Goal: Information Seeking & Learning: Check status

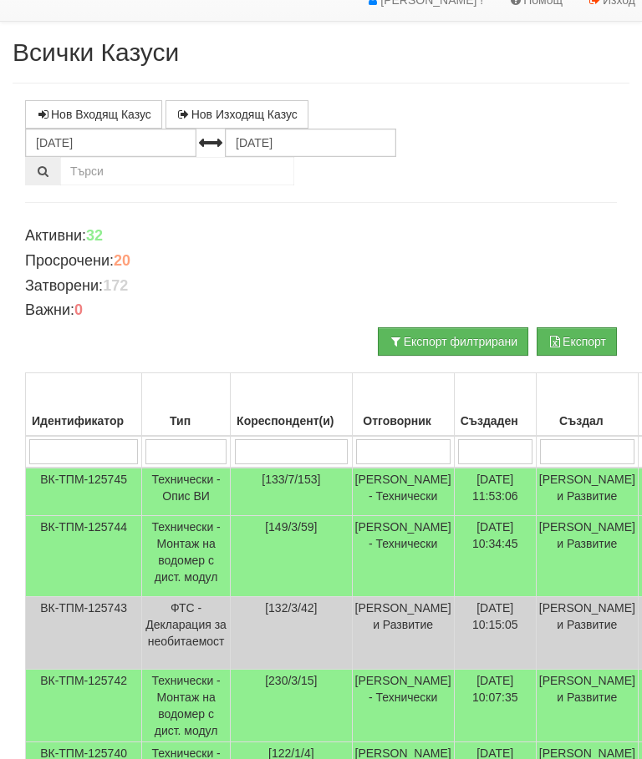
scroll to position [13, 0]
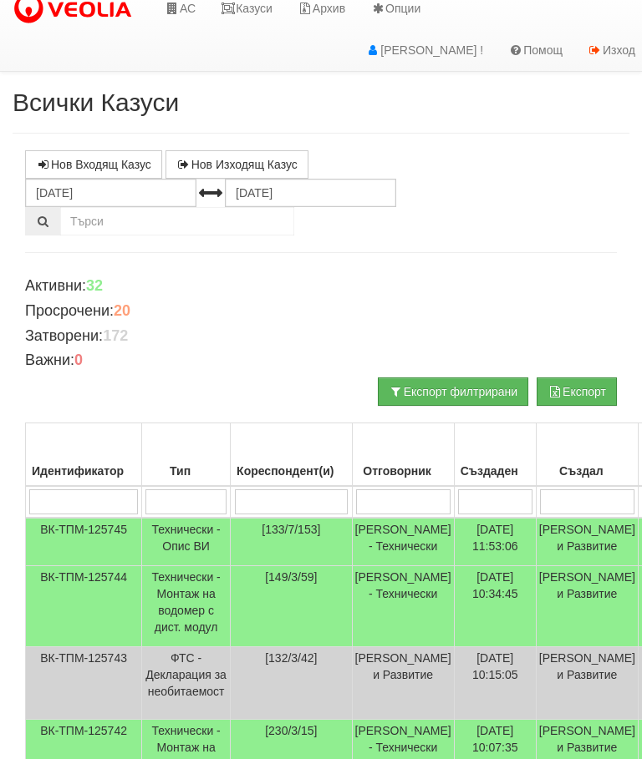
click at [261, 4] on link "Казуси" at bounding box center [246, 8] width 77 height 42
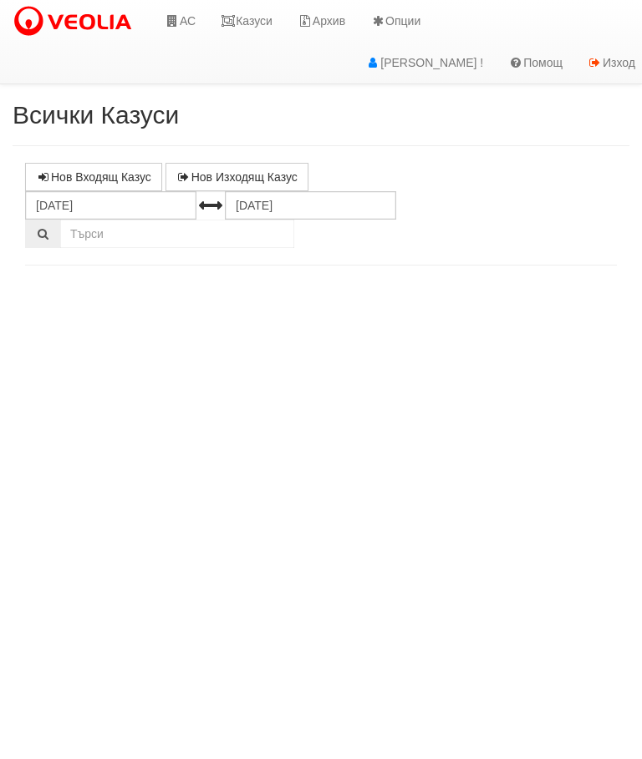
select select "10"
select select "1"
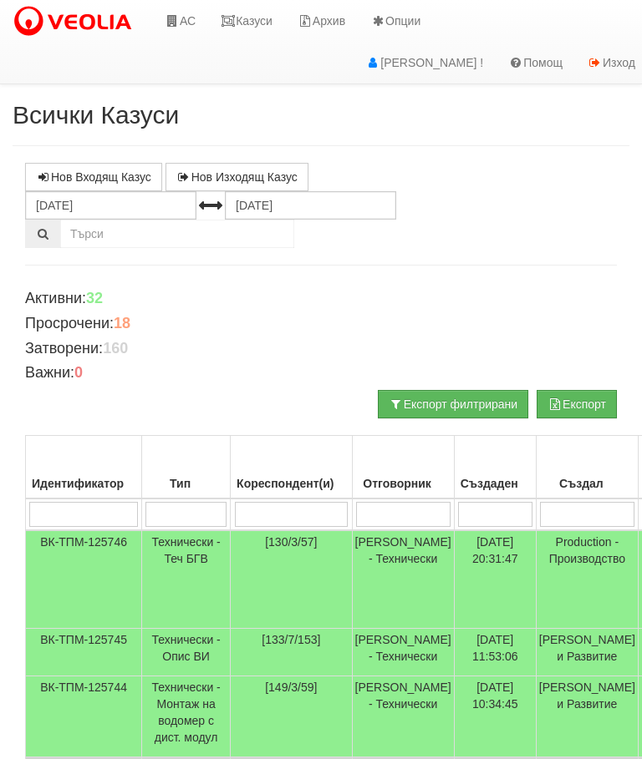
click at [256, 20] on link "Казуси" at bounding box center [246, 21] width 77 height 42
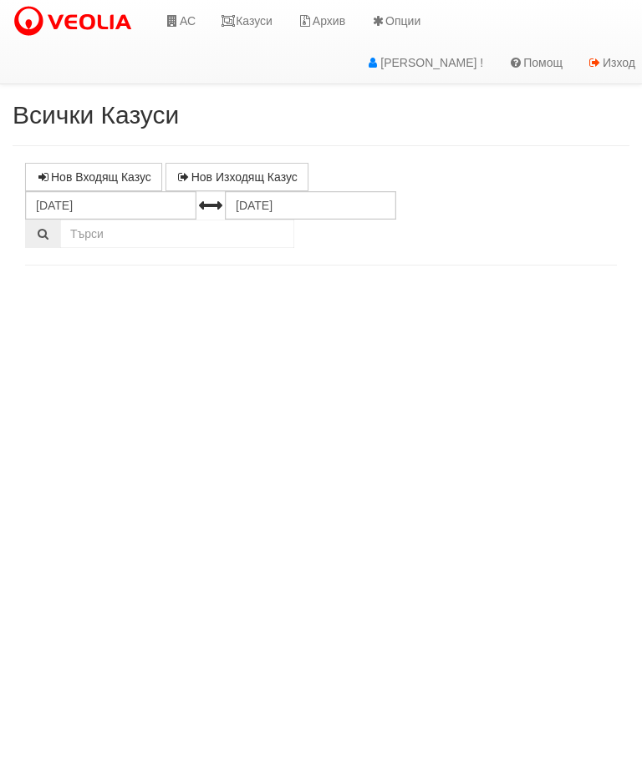
select select "10"
select select "1"
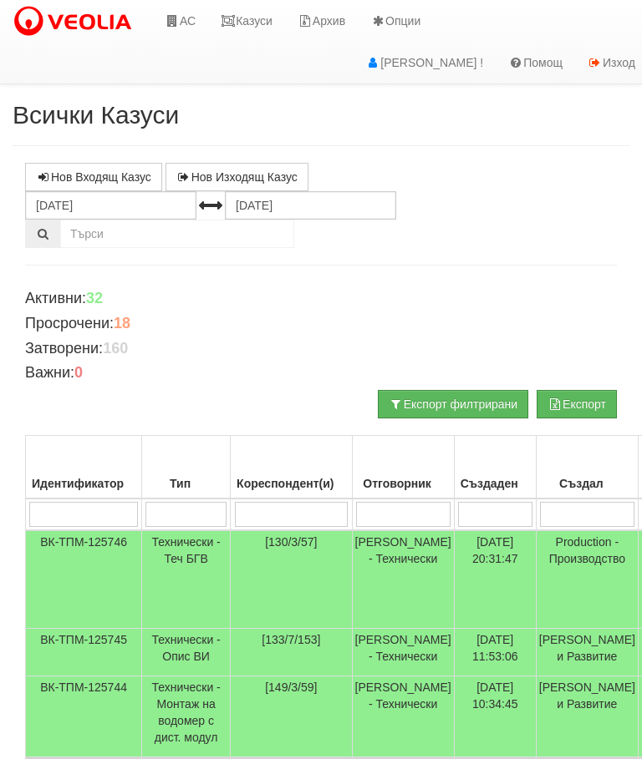
click at [254, 18] on link "Казуси" at bounding box center [246, 21] width 77 height 42
click at [254, 12] on link "Казуси" at bounding box center [246, 21] width 77 height 42
click at [251, 11] on link "Казуси" at bounding box center [246, 21] width 77 height 42
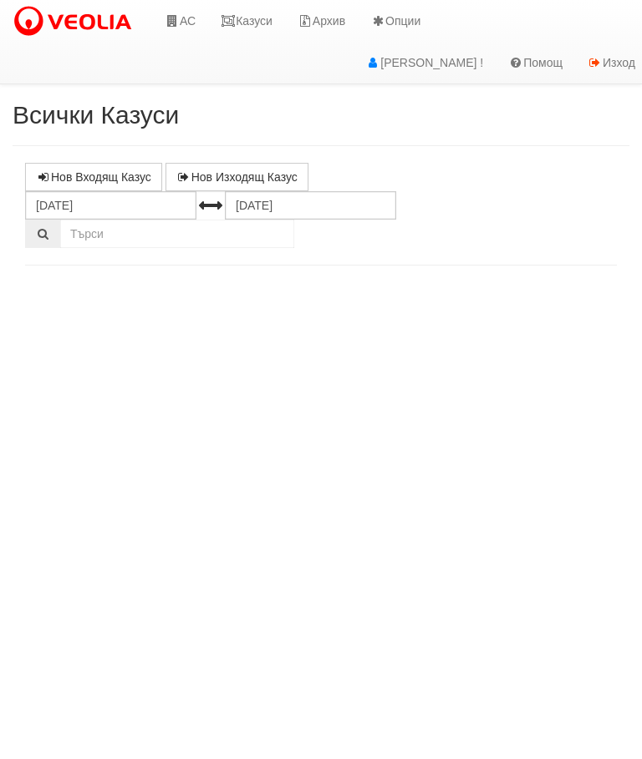
select select "10"
select select "1"
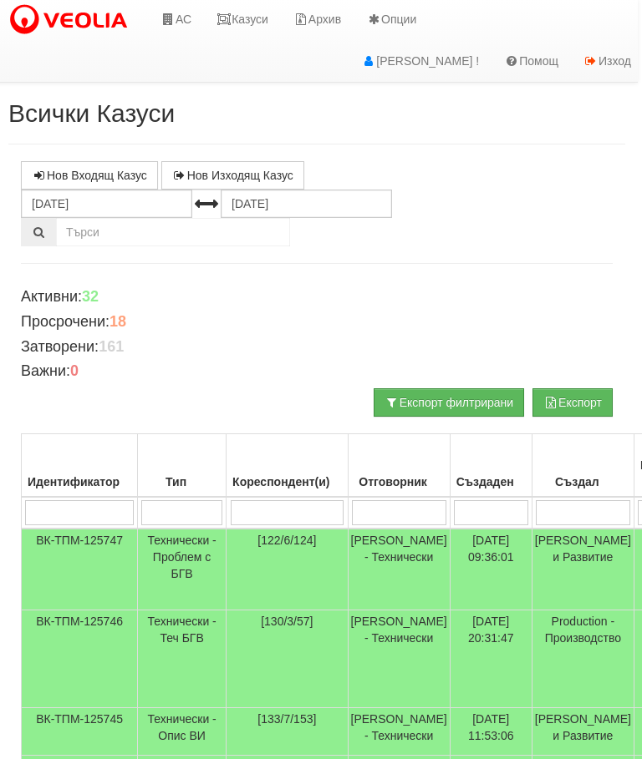
scroll to position [2, 0]
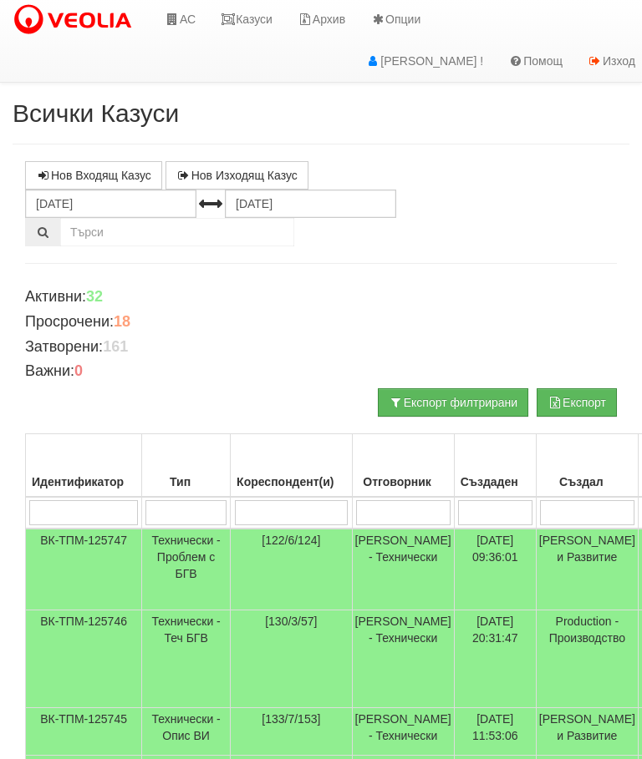
click at [285, 505] on input "search" at bounding box center [292, 512] width 114 height 25
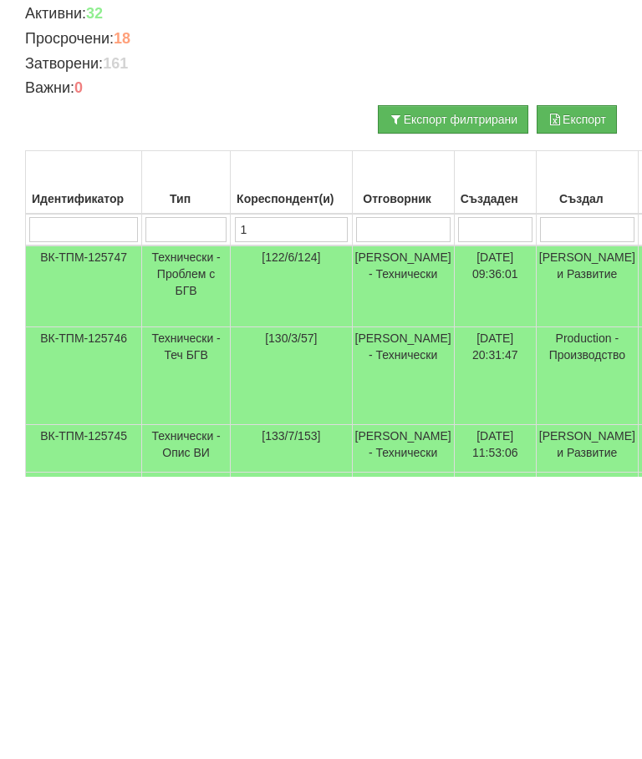
type input "12"
type input "1"
type input "122"
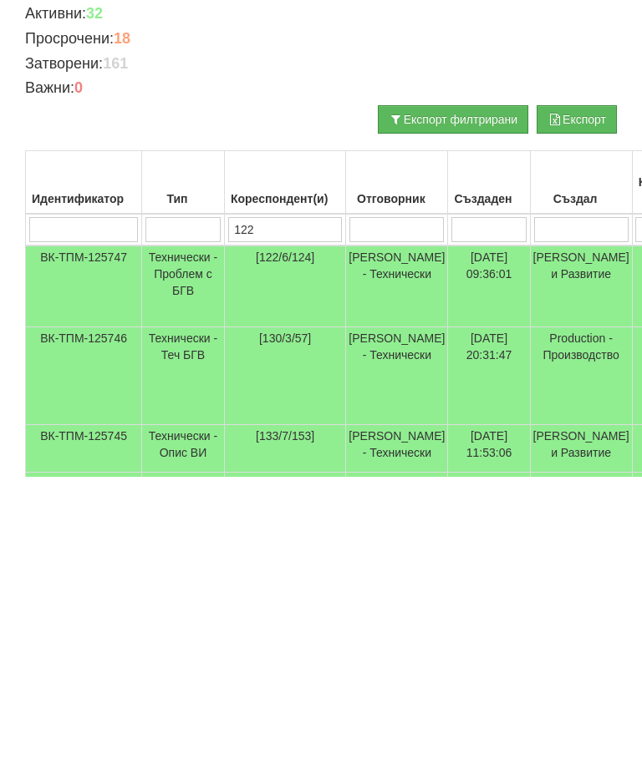
type input "122"
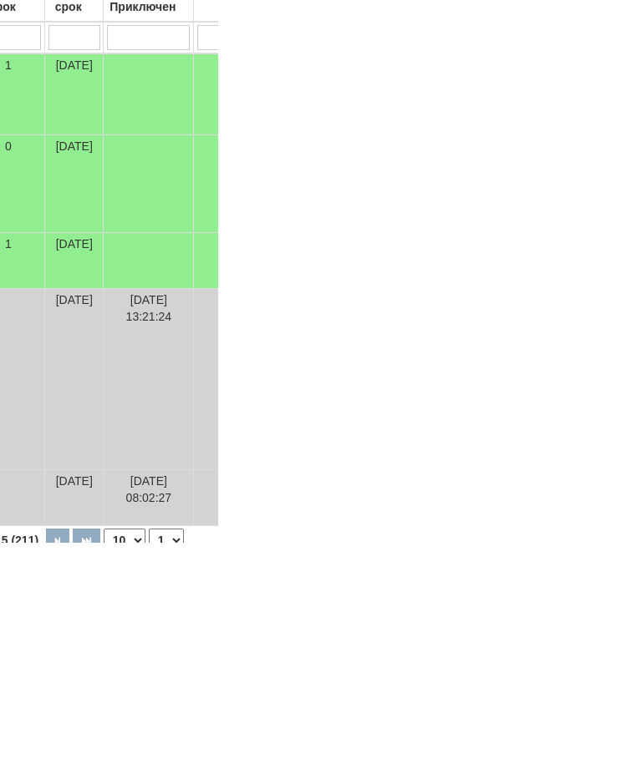
scroll to position [261, 0]
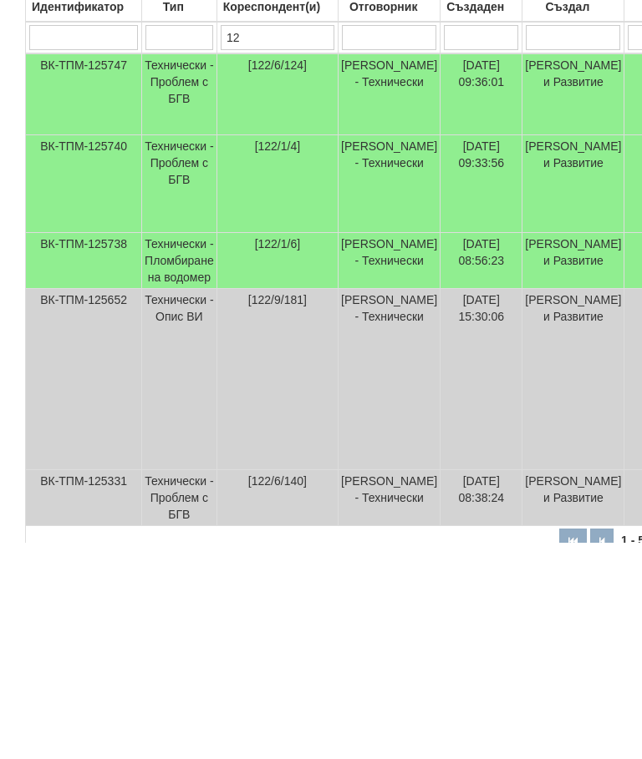
type input "1"
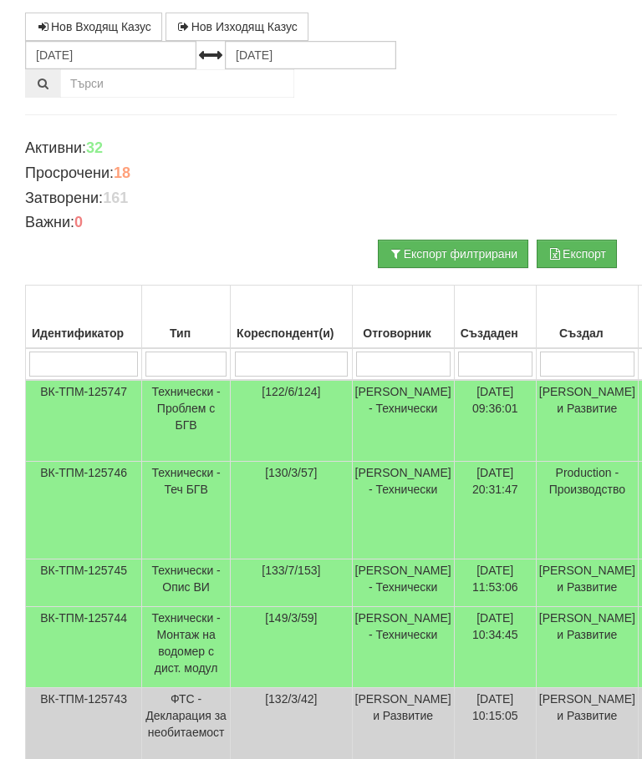
scroll to position [0, 0]
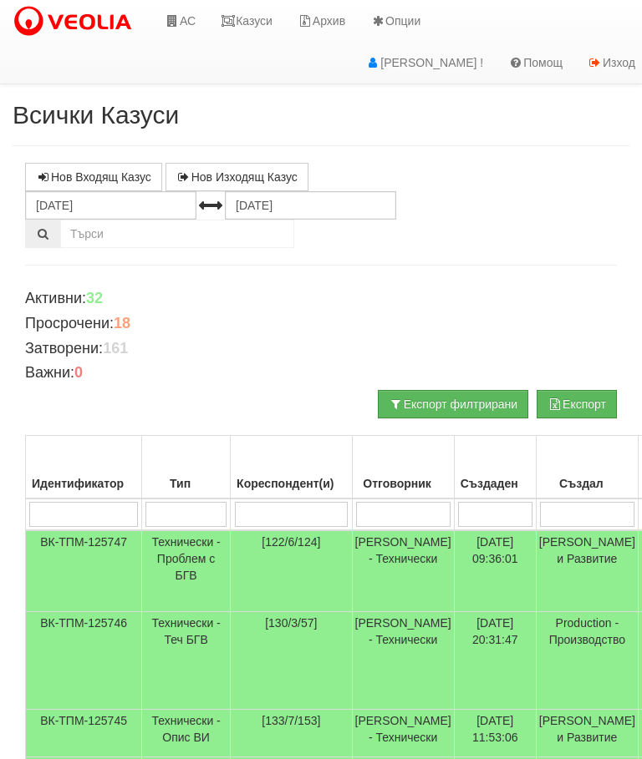
click at [251, 24] on link "Казуси" at bounding box center [246, 21] width 77 height 42
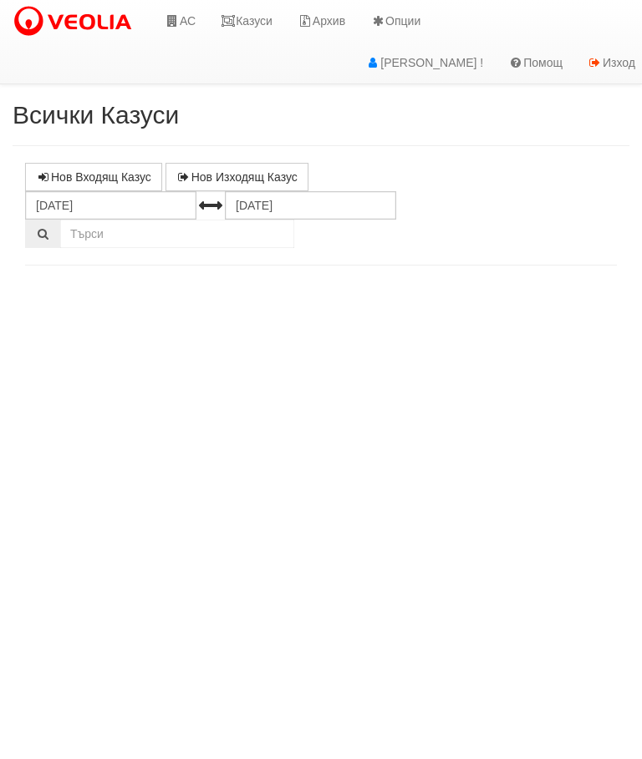
select select "10"
select select "1"
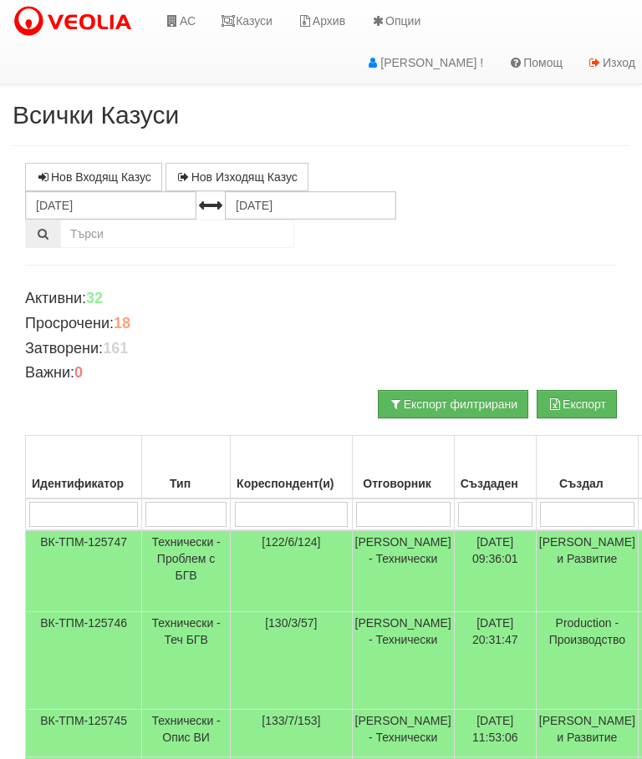
click at [251, 18] on link "Казуси" at bounding box center [246, 21] width 77 height 42
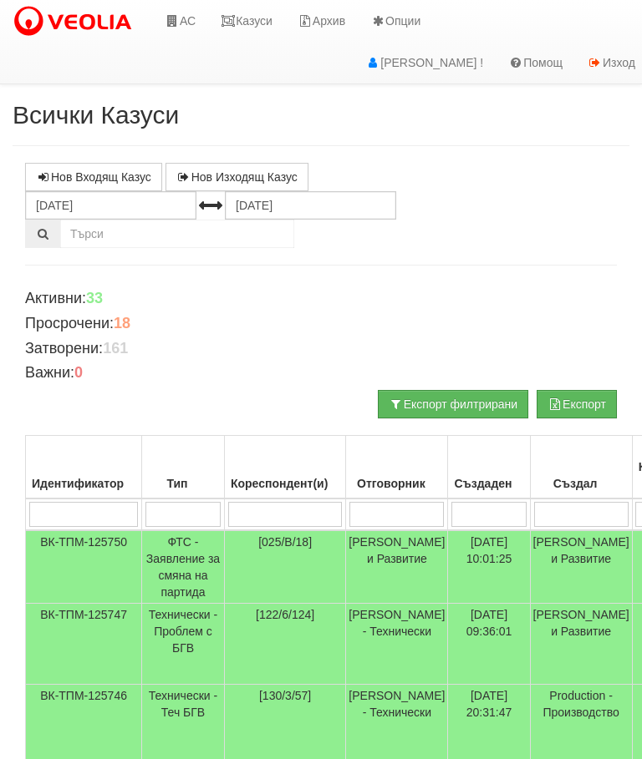
click at [247, 25] on link "Казуси" at bounding box center [246, 21] width 77 height 42
click at [253, 11] on link "Казуси" at bounding box center [246, 21] width 77 height 42
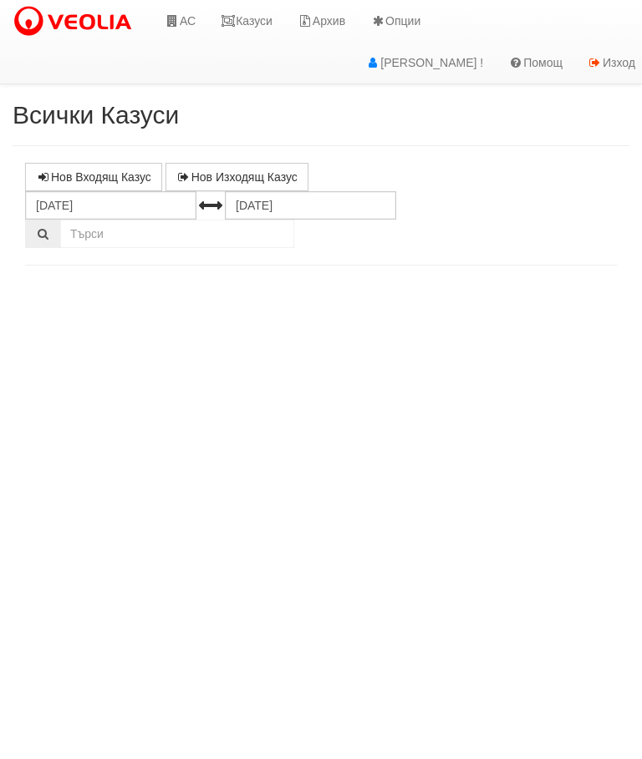
select select "10"
select select "1"
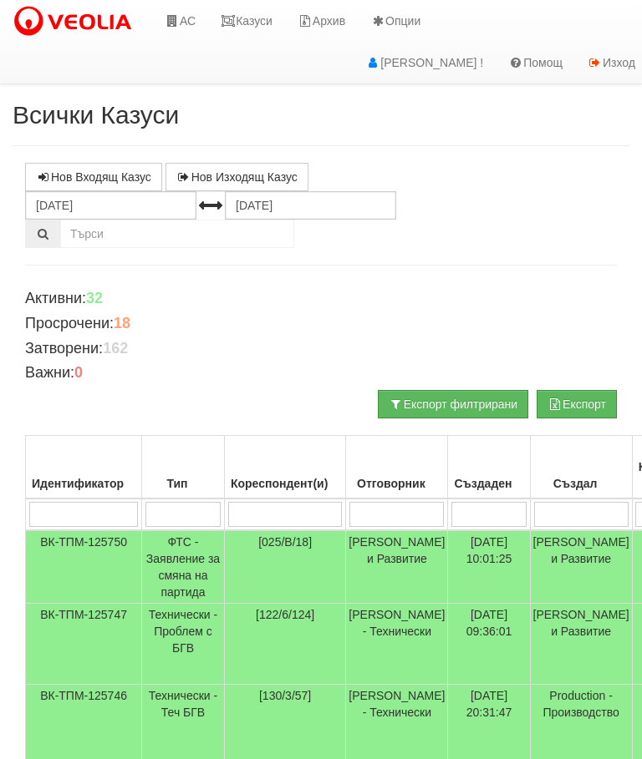
click at [400, 508] on input "search" at bounding box center [396, 514] width 94 height 25
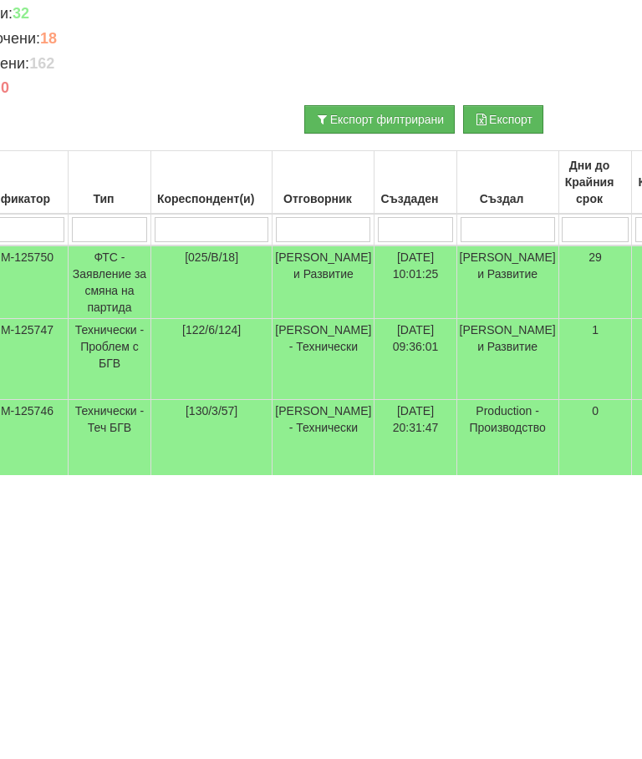
type input "С"
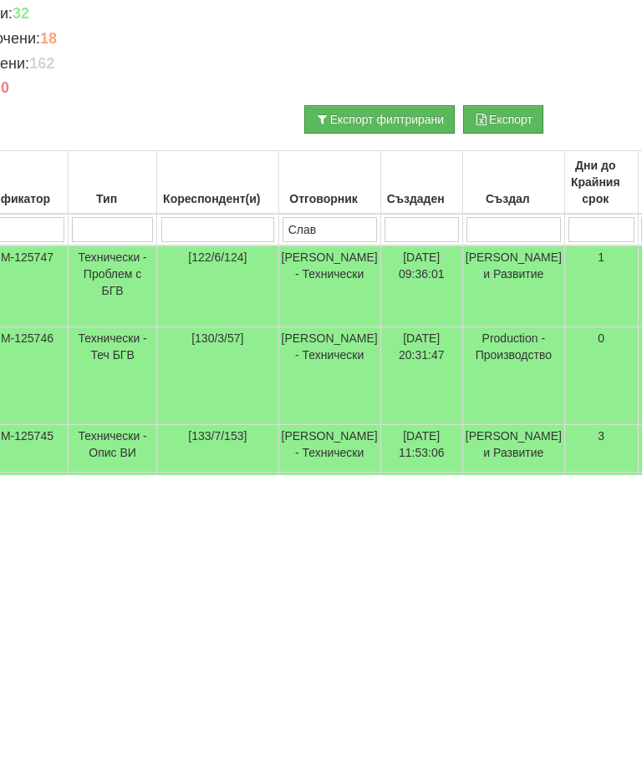
type input "Слави"
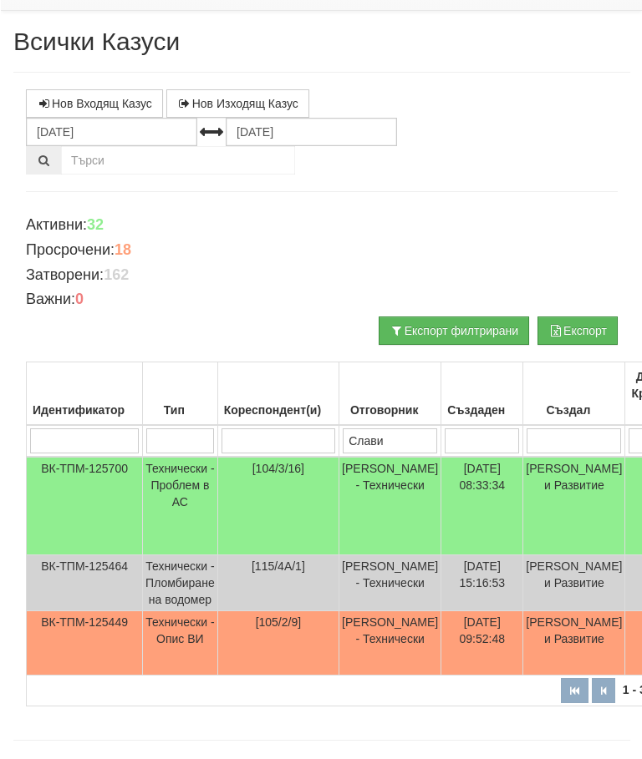
scroll to position [2, 0]
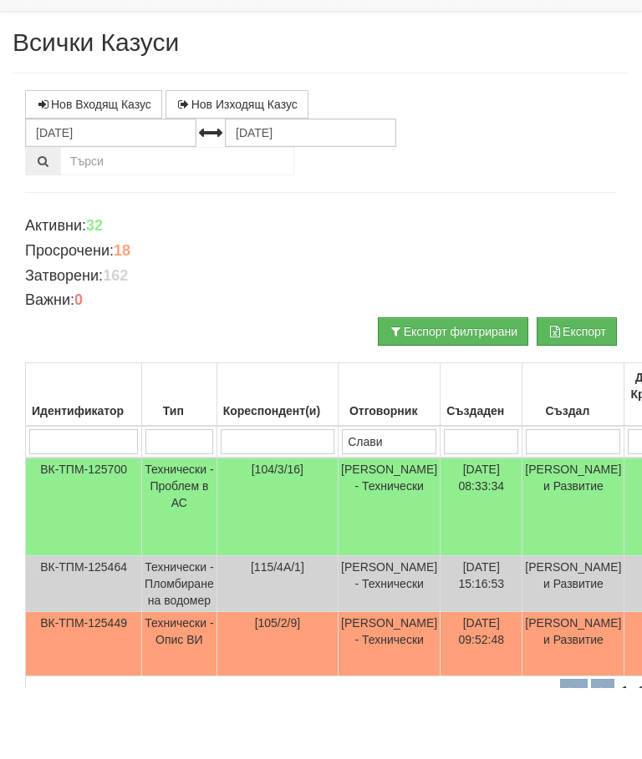
type input "Слави"
click at [75, 190] on input "02.09.2025" at bounding box center [110, 204] width 171 height 28
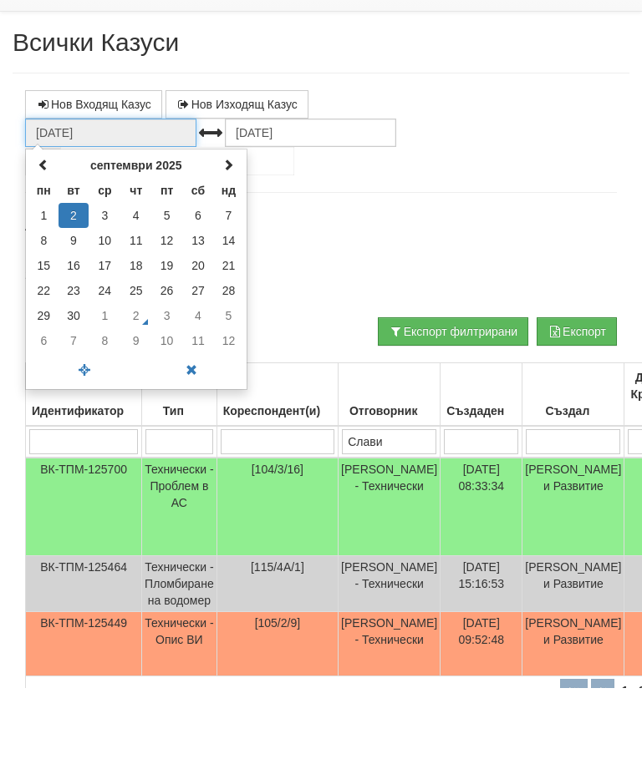
click at [40, 230] on span at bounding box center [44, 236] width 12 height 12
click at [165, 274] on td "1" at bounding box center [166, 286] width 31 height 25
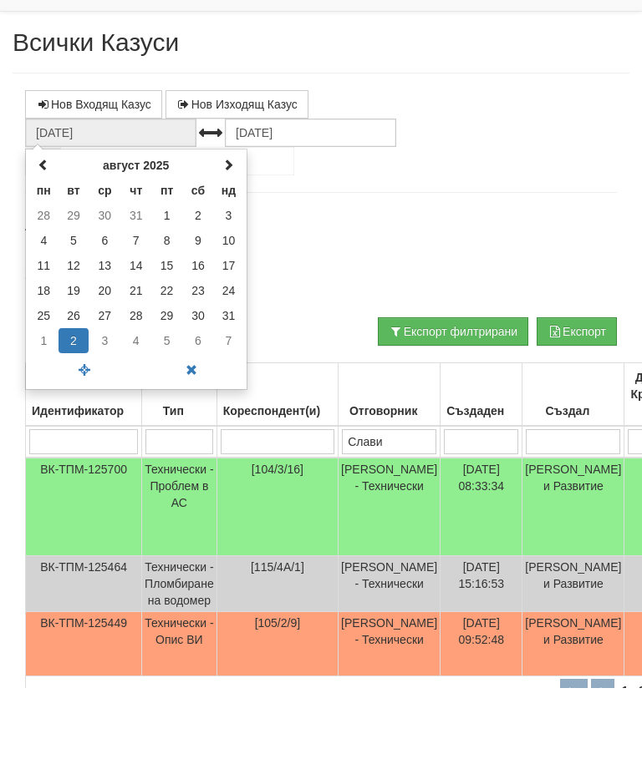
type input "01.08.2025"
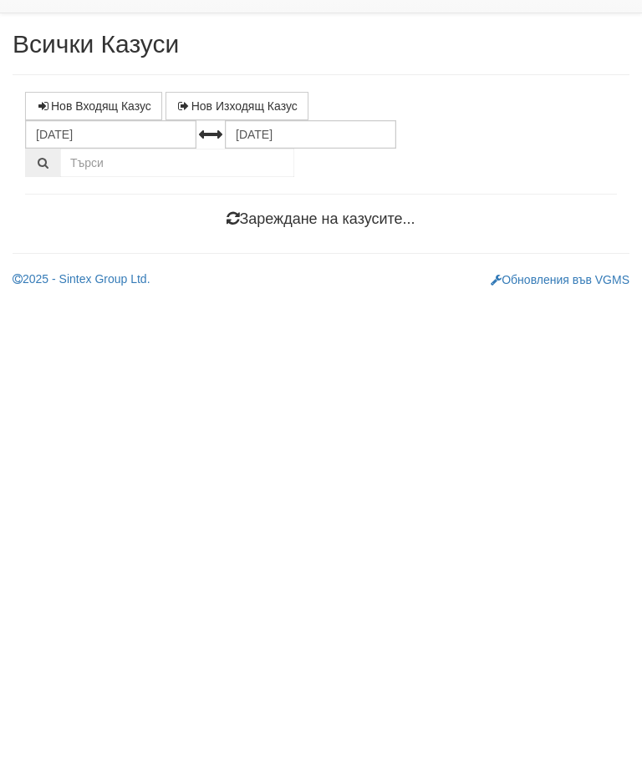
scroll to position [0, 0]
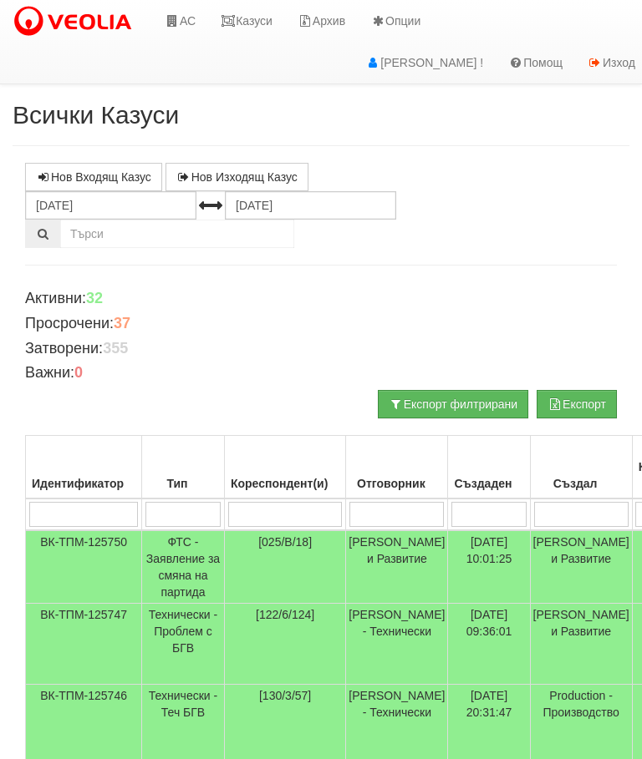
click at [388, 510] on input "search" at bounding box center [396, 514] width 94 height 25
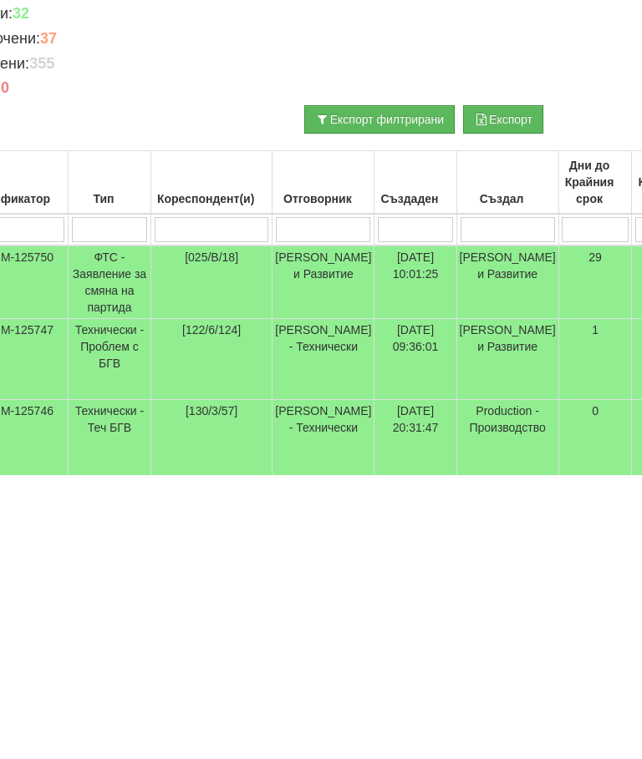
type input "С"
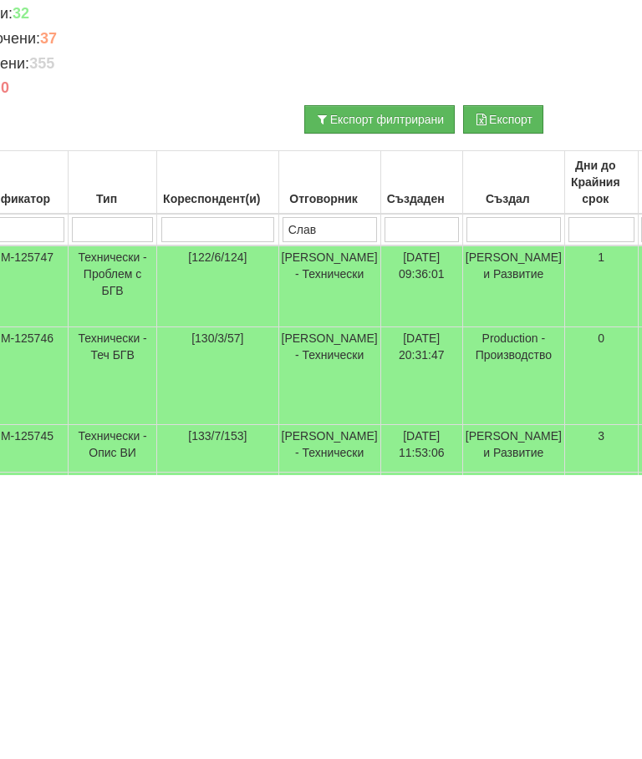
type input "Слави"
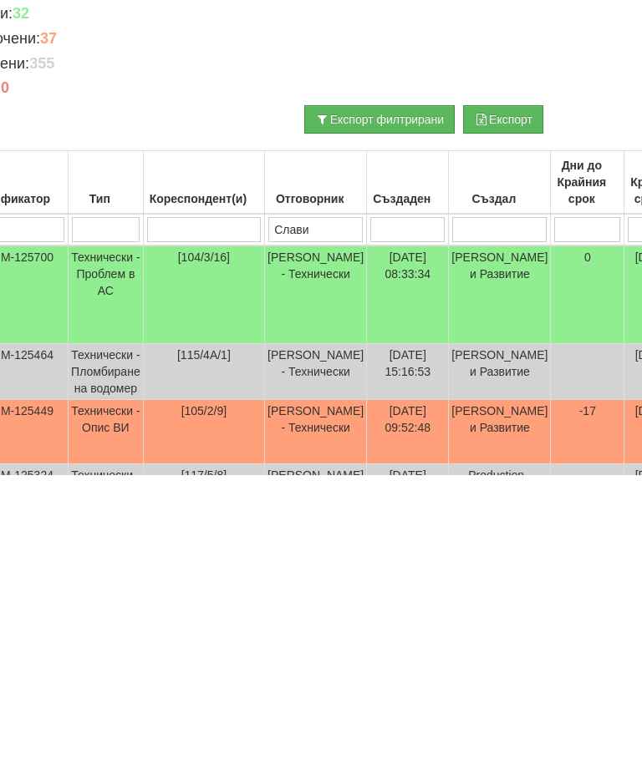
scroll to position [345, 74]
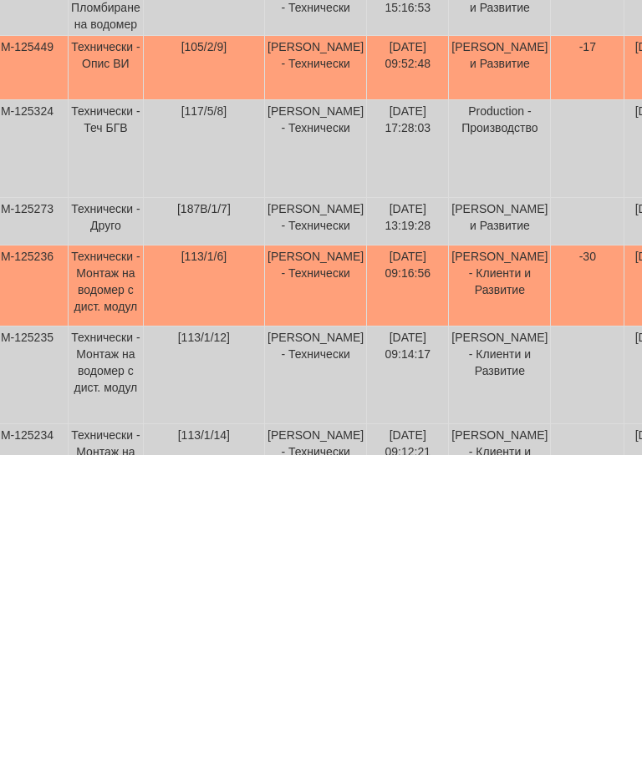
type input "Слави"
click at [109, 550] on td "Технически - Монтаж на водомер с дист. модул" at bounding box center [106, 590] width 75 height 81
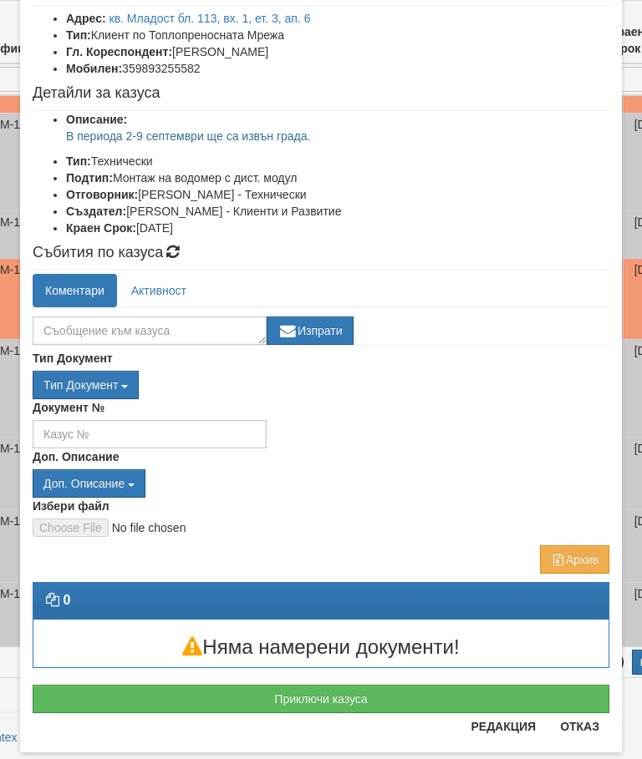
scroll to position [113, 0]
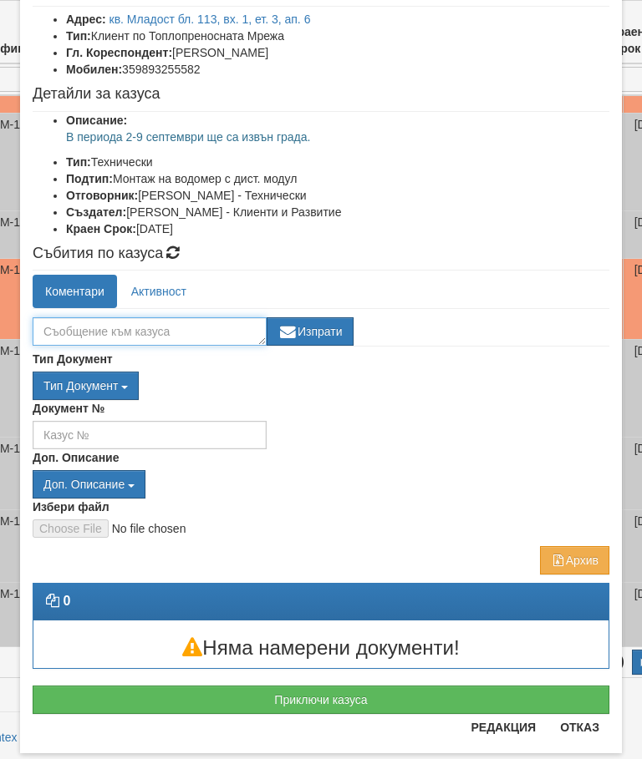
click at [62, 324] on textarea at bounding box center [150, 331] width 234 height 28
type textarea "За утре в 10.30ч"
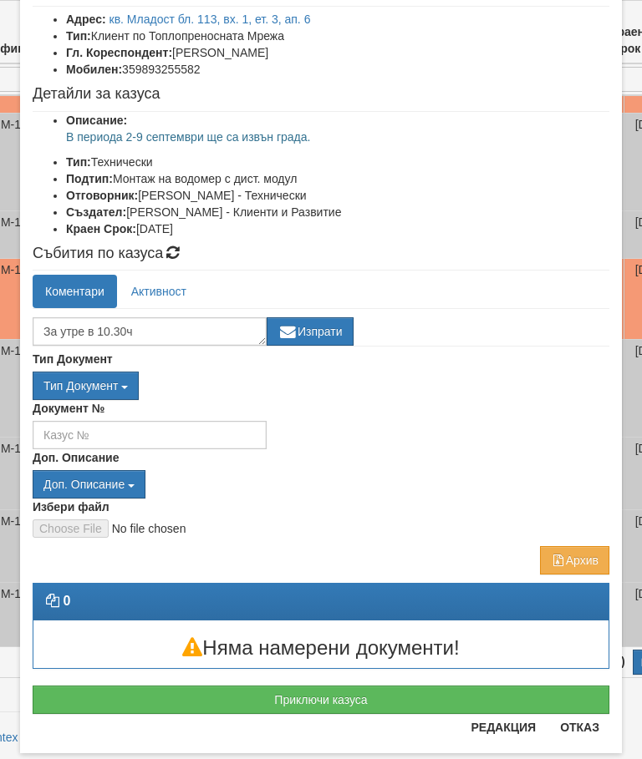
click at [322, 328] on button "Изпрати" at bounding box center [309, 331] width 87 height 28
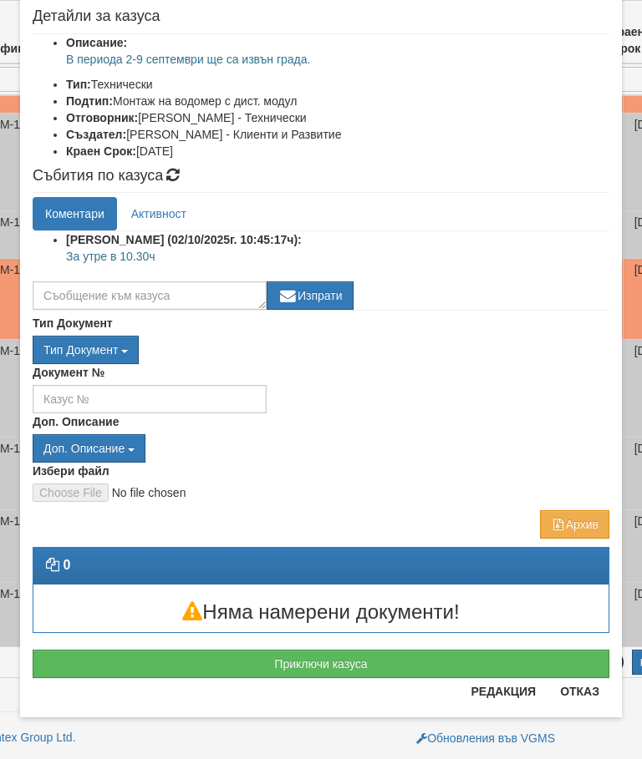
scroll to position [190, 0]
click at [585, 700] on button "Отказ" at bounding box center [579, 691] width 59 height 27
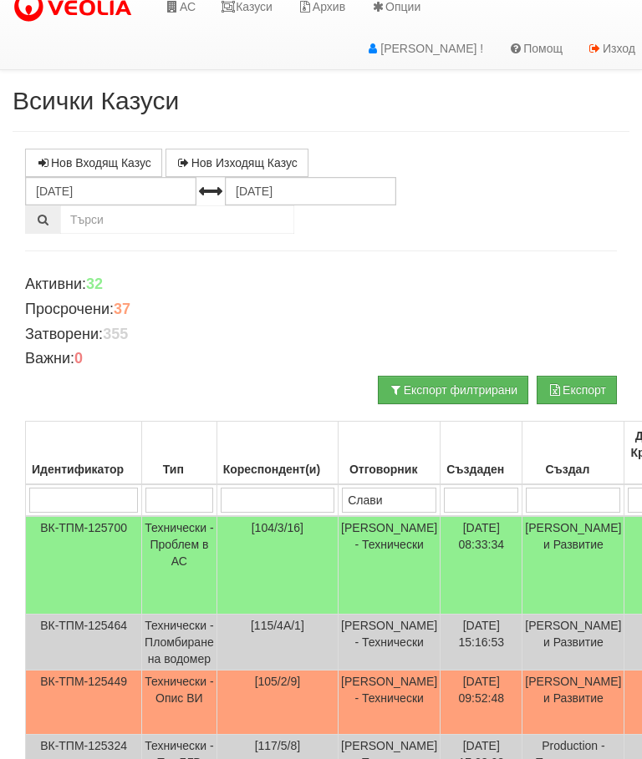
scroll to position [0, 0]
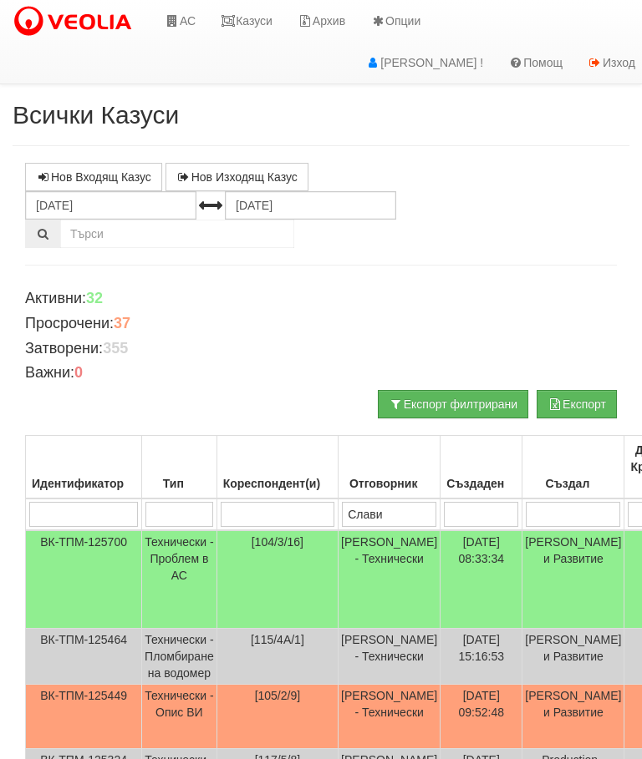
click at [253, 30] on link "Казуси" at bounding box center [246, 21] width 77 height 42
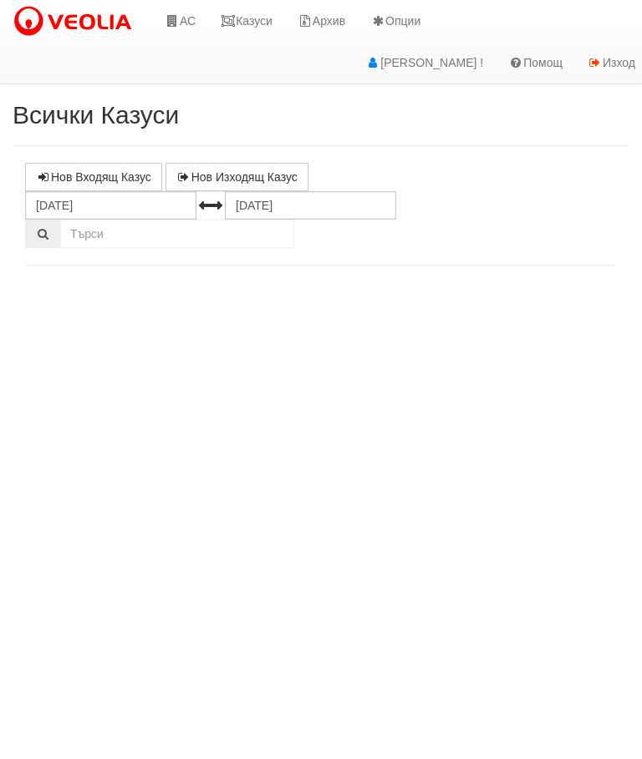
select select "10"
select select "1"
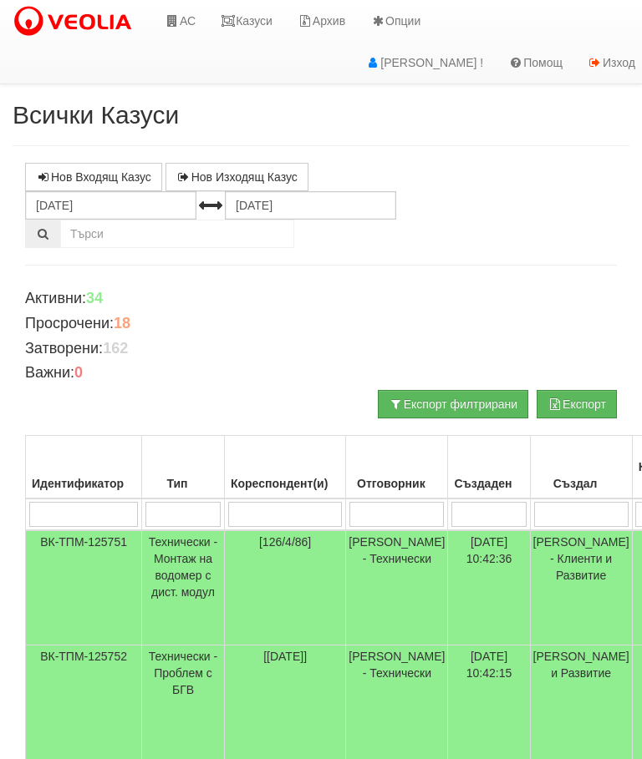
click at [185, 23] on link "АС" at bounding box center [180, 21] width 56 height 42
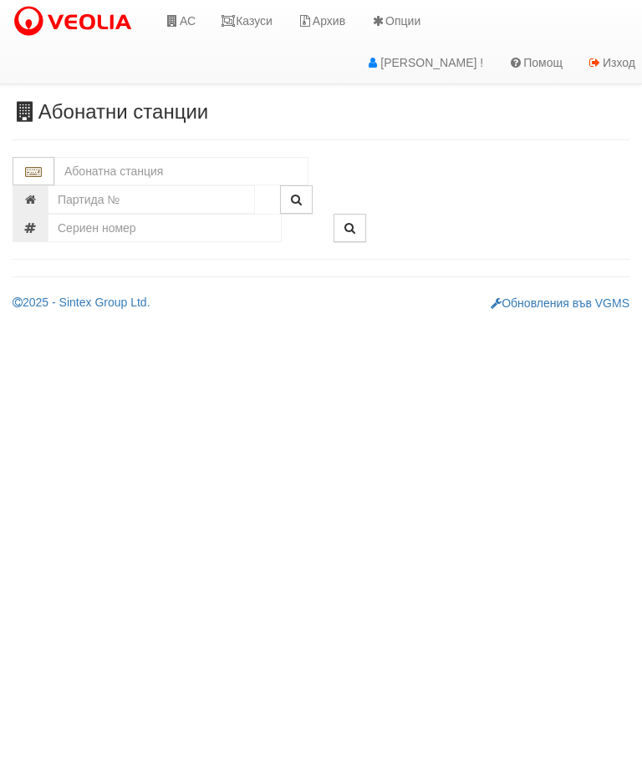
click at [78, 169] on input "text" at bounding box center [181, 171] width 254 height 28
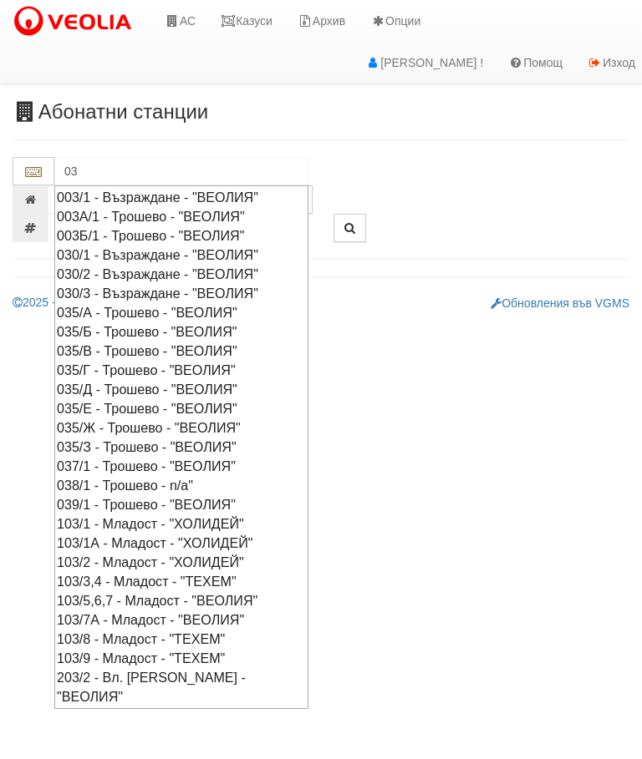
click at [182, 195] on div "003/1 - Възраждане - "ВЕОЛИЯ"" at bounding box center [181, 197] width 249 height 19
type input "003/1 - Възраждане - "ВЕОЛИЯ""
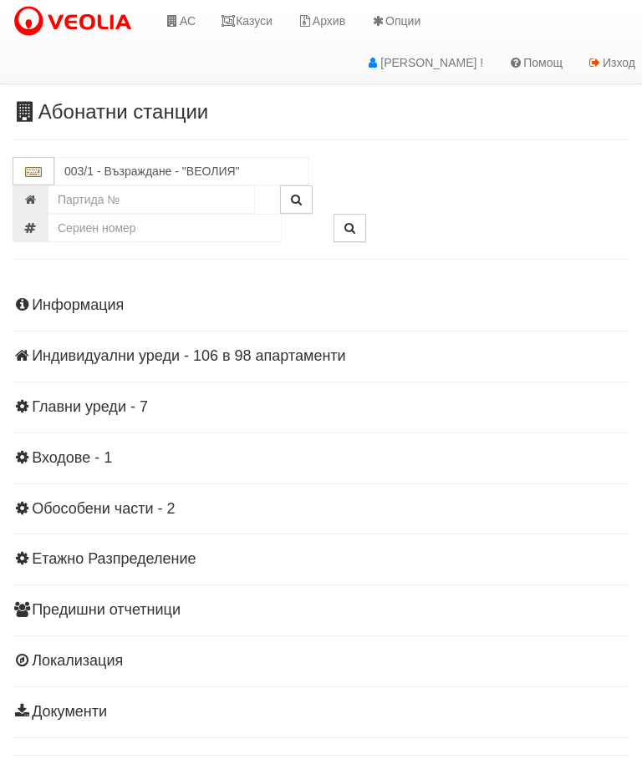
click at [76, 345] on div "Информация Параметри Брой Апартаменти: 98 Ползватели 08/2025 60 % 0 % 167" at bounding box center [321, 507] width 617 height 461
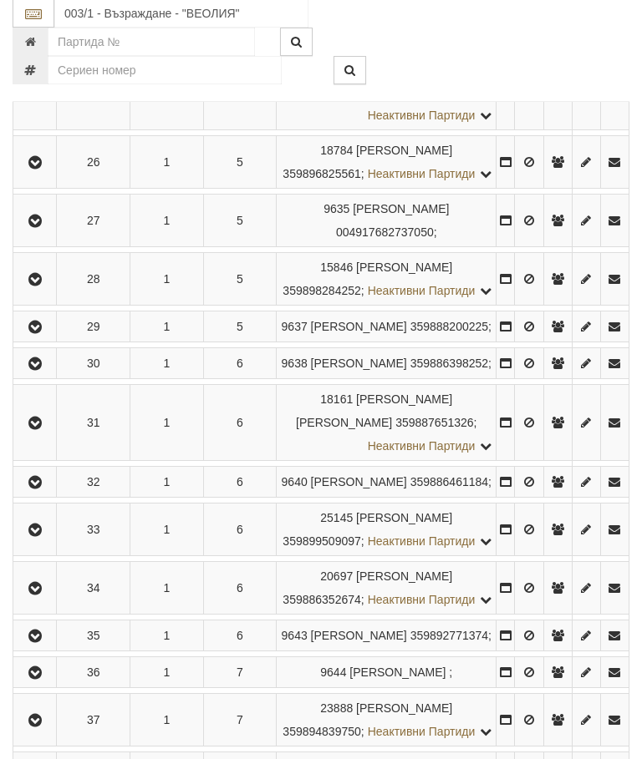
scroll to position [1774, 0]
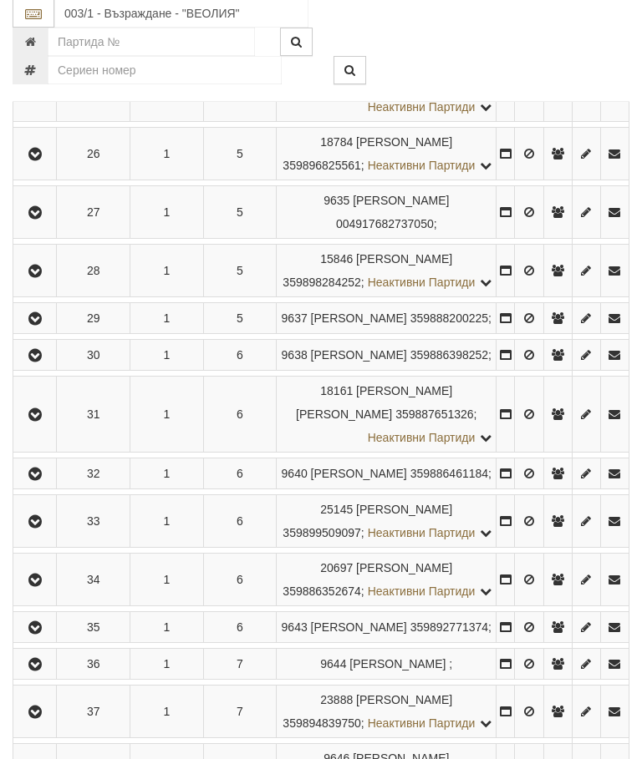
click at [39, 161] on icon "button" at bounding box center [35, 156] width 20 height 12
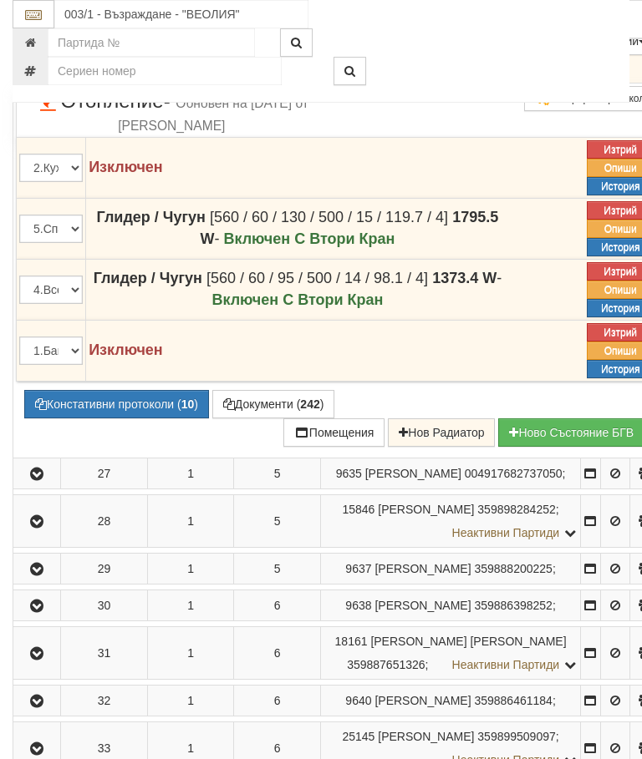
scroll to position [2311, 0]
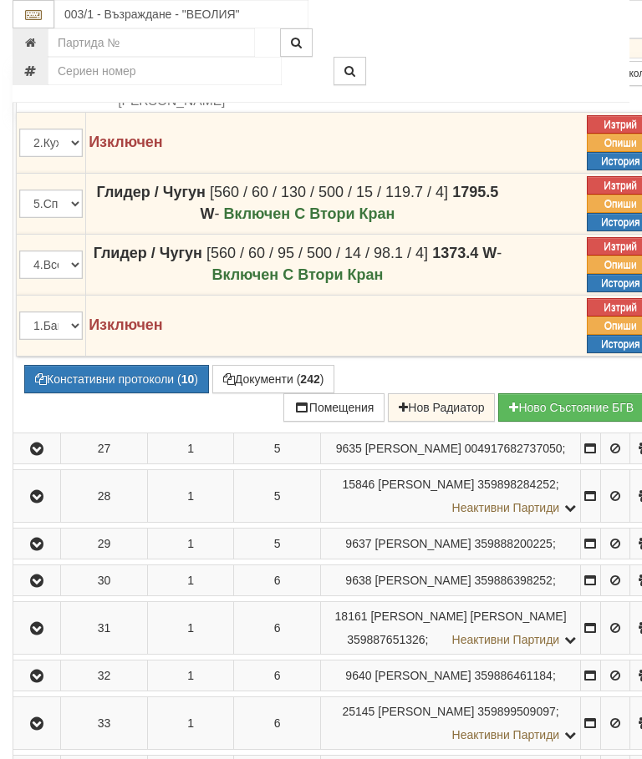
click at [108, 393] on button "Констативни протоколи ( 10 )" at bounding box center [116, 379] width 185 height 28
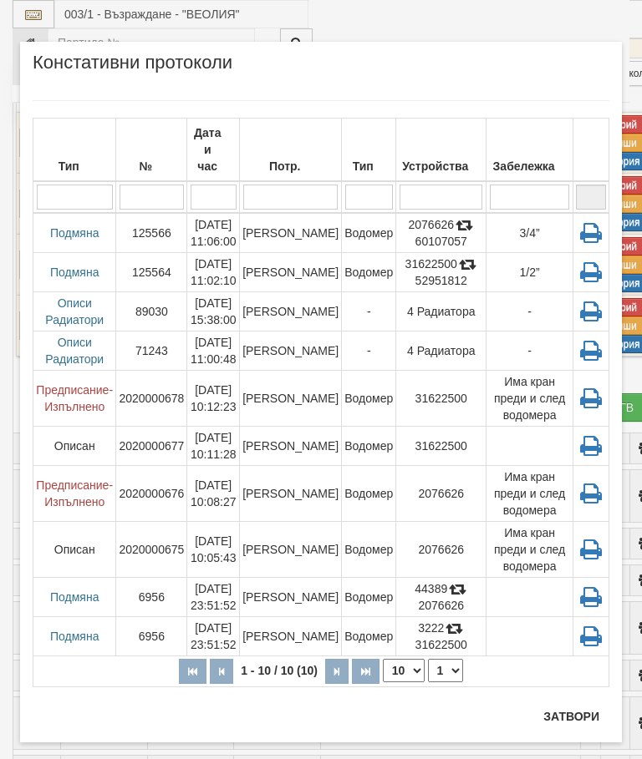
click at [577, 717] on button "Затвори" at bounding box center [571, 716] width 76 height 27
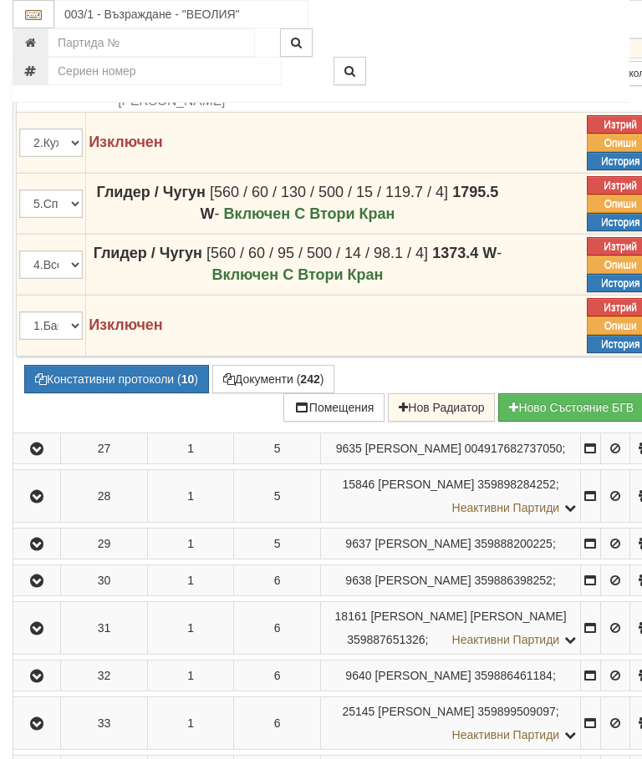
click at [99, 393] on button "Констативни протоколи ( 10 )" at bounding box center [116, 379] width 185 height 28
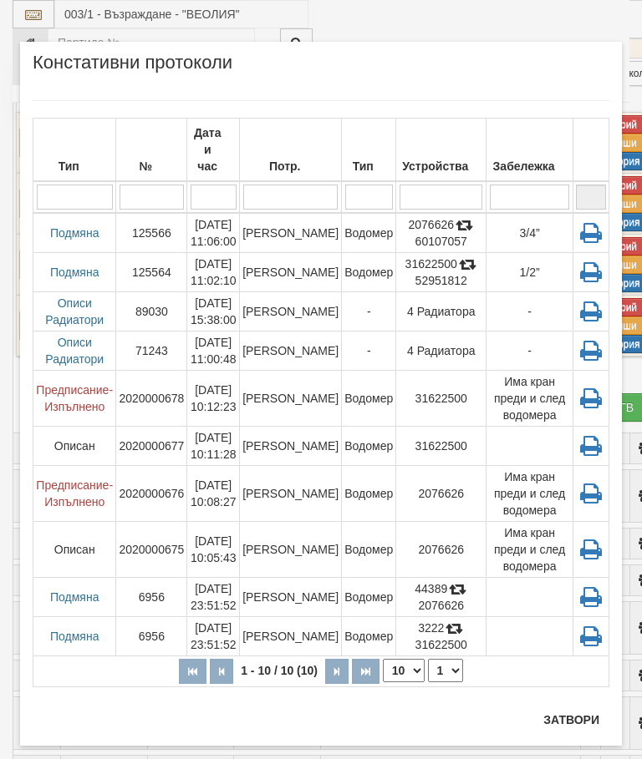
click at [580, 723] on button "Затвори" at bounding box center [571, 720] width 76 height 27
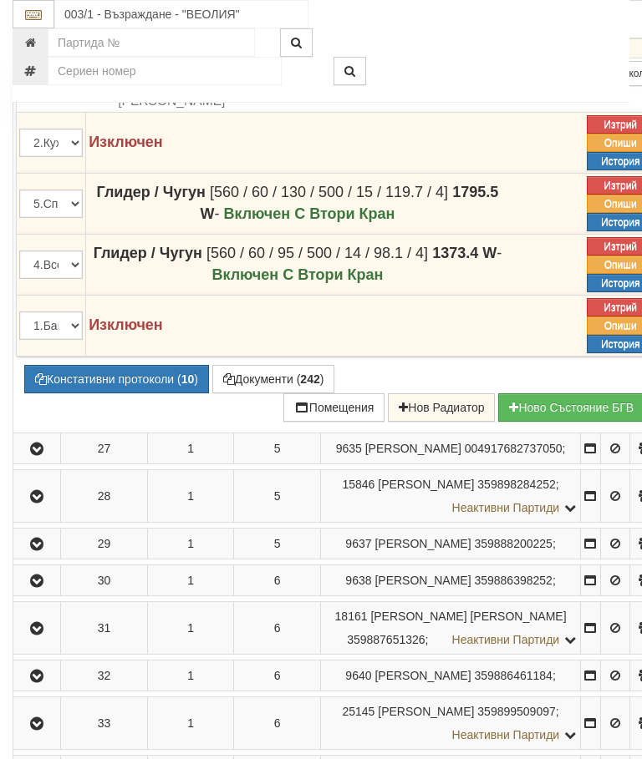
click at [123, 393] on button "Констативни протоколи ( 10 )" at bounding box center [116, 379] width 185 height 28
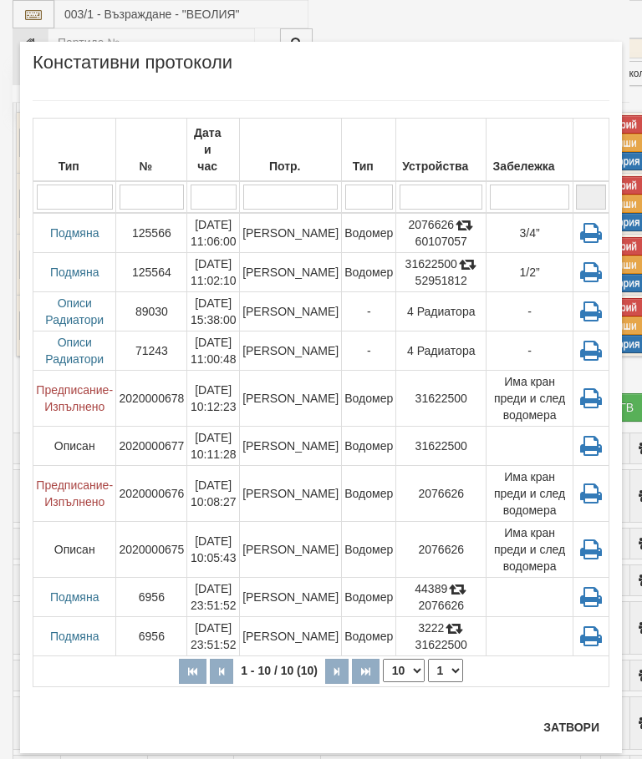
click at [583, 731] on button "Затвори" at bounding box center [571, 727] width 76 height 27
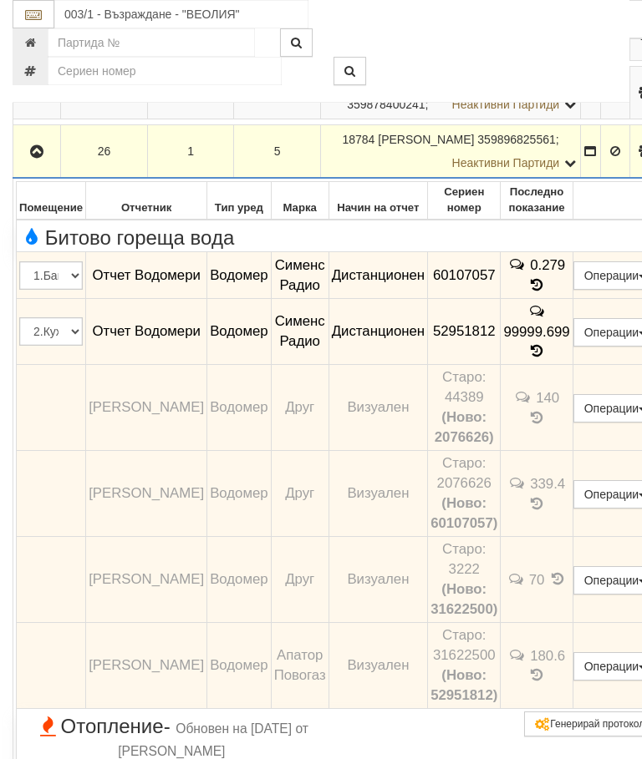
scroll to position [1661, 0]
click at [34, 157] on icon "button" at bounding box center [37, 151] width 20 height 12
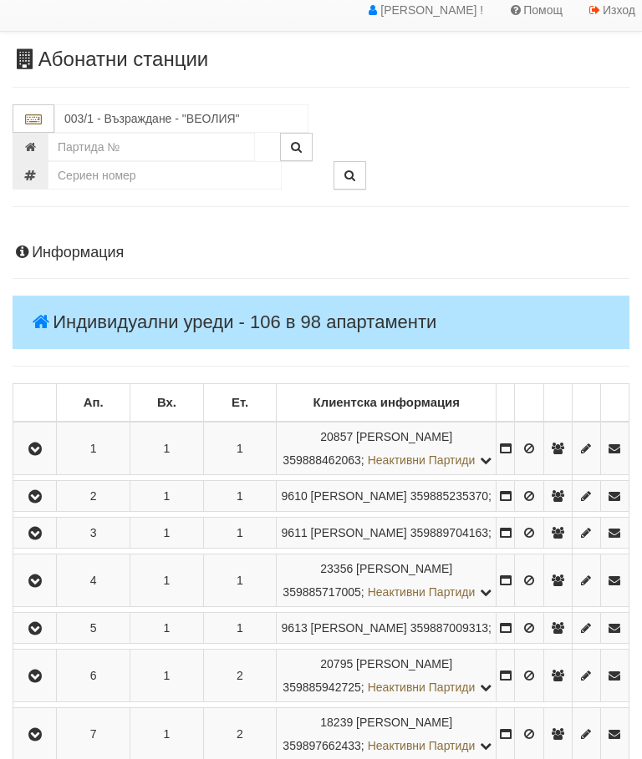
scroll to position [0, 0]
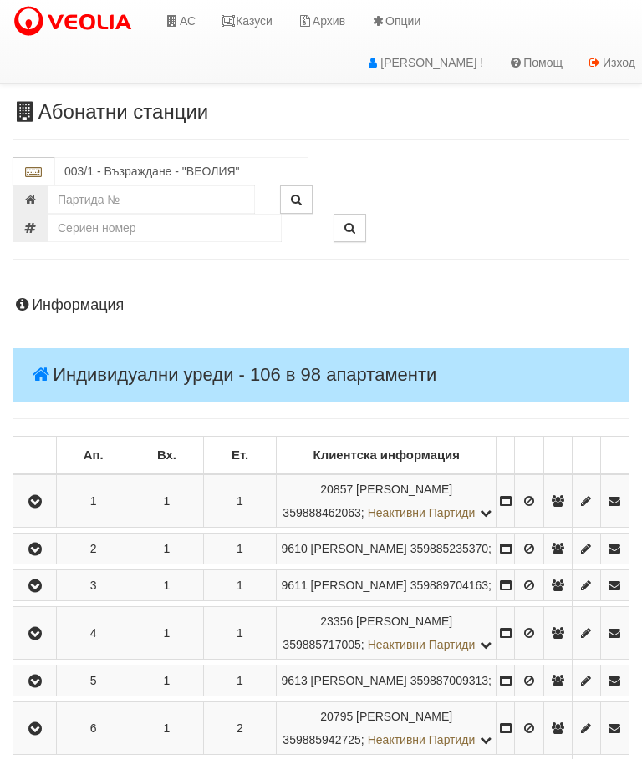
click at [272, 27] on link "Казуси" at bounding box center [246, 21] width 77 height 42
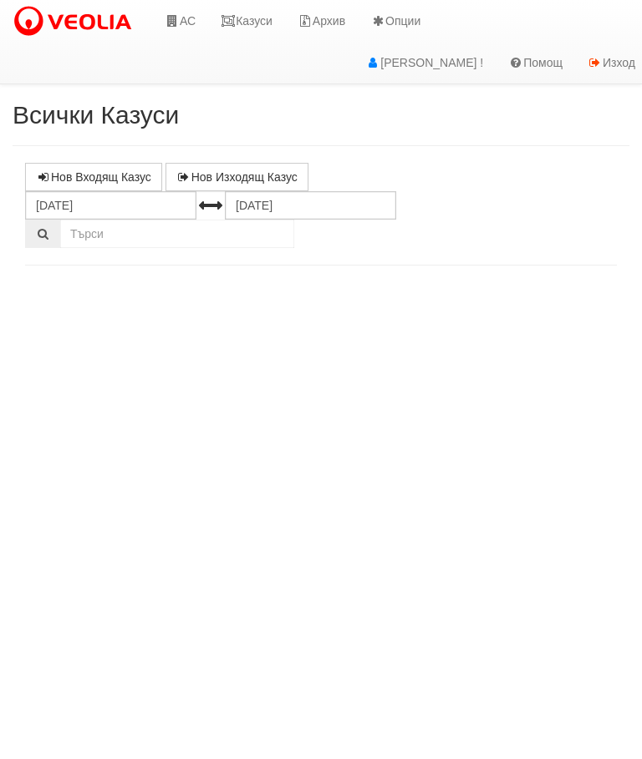
select select "10"
select select "1"
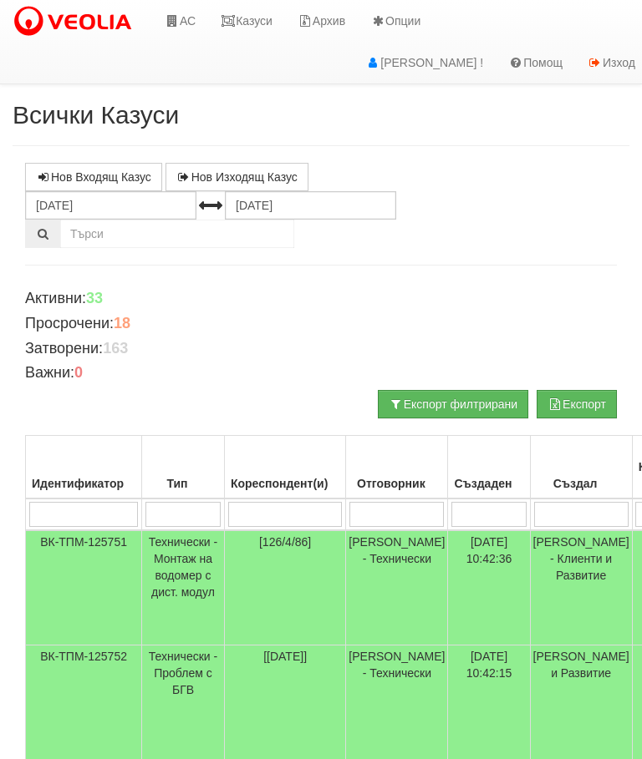
click at [255, 18] on link "Казуси" at bounding box center [246, 21] width 77 height 42
click at [241, 16] on link "Казуси" at bounding box center [246, 21] width 77 height 42
